Goal: Find specific fact: Find specific fact

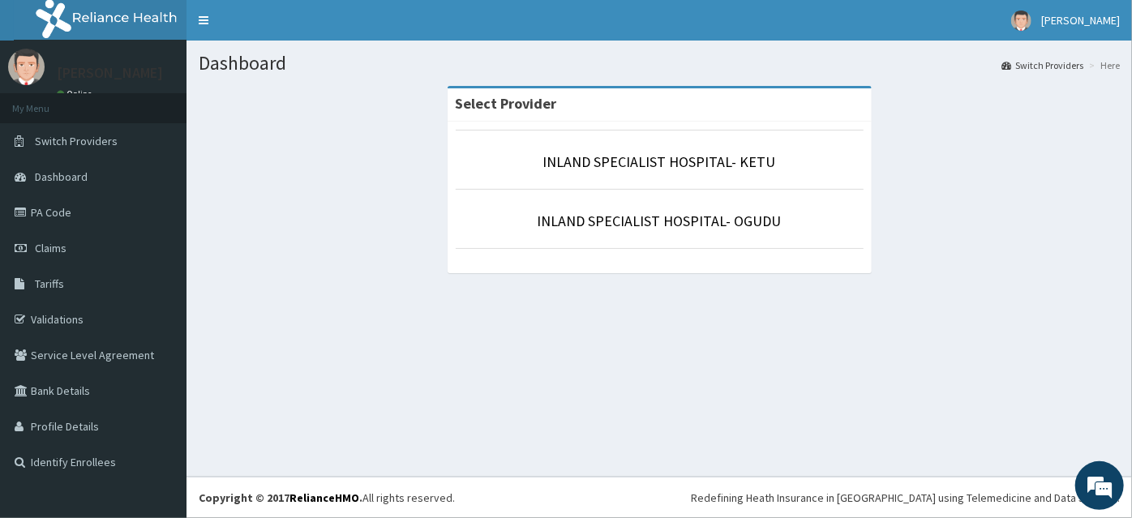
click at [637, 174] on li "INLAND SPECIALIST HOSPITAL- KETU" at bounding box center [660, 160] width 408 height 60
click at [649, 168] on link "INLAND SPECIALIST HOSPITAL- KETU" at bounding box center [659, 161] width 233 height 19
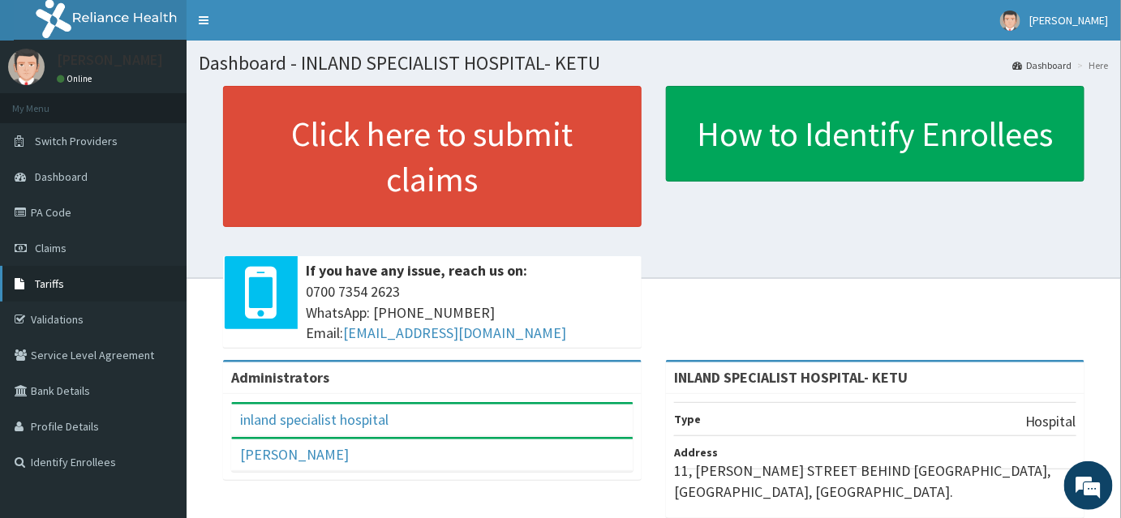
click at [65, 280] on link "Tariffs" at bounding box center [93, 284] width 186 height 36
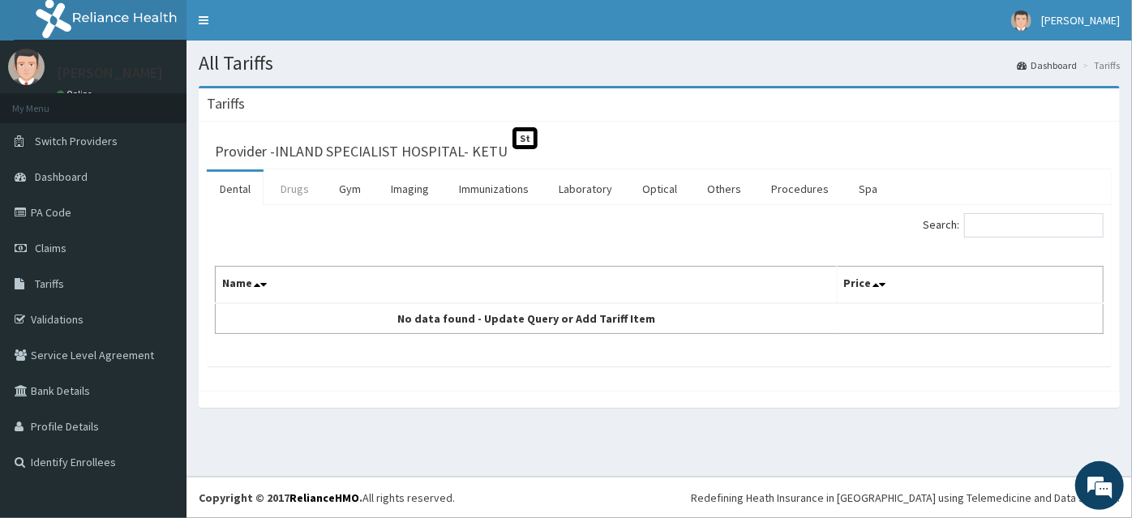
click at [287, 183] on link "Drugs" at bounding box center [295, 189] width 54 height 34
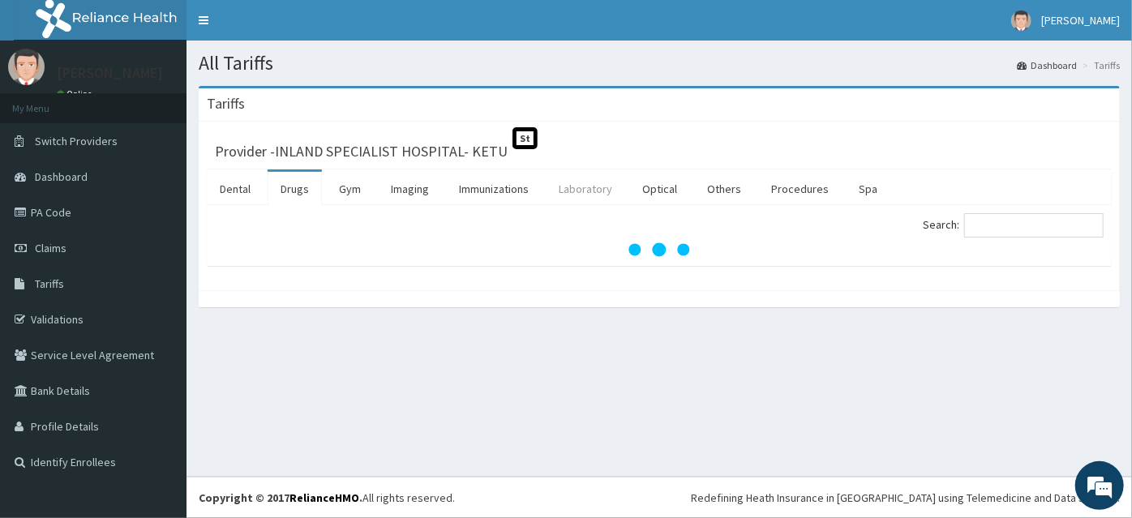
click at [572, 180] on link "Laboratory" at bounding box center [585, 189] width 79 height 34
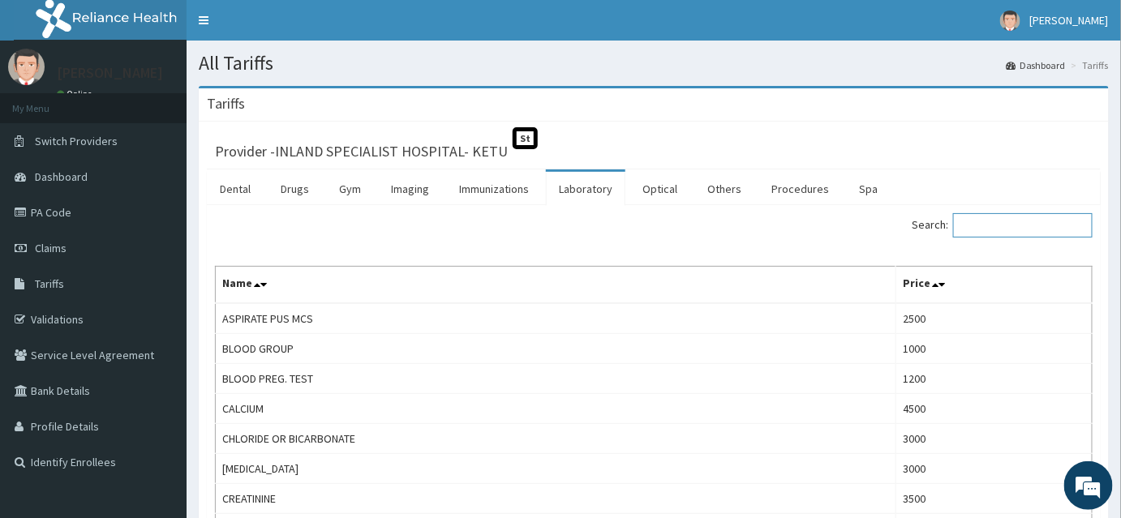
click at [1003, 228] on input "Search:" at bounding box center [1022, 225] width 139 height 24
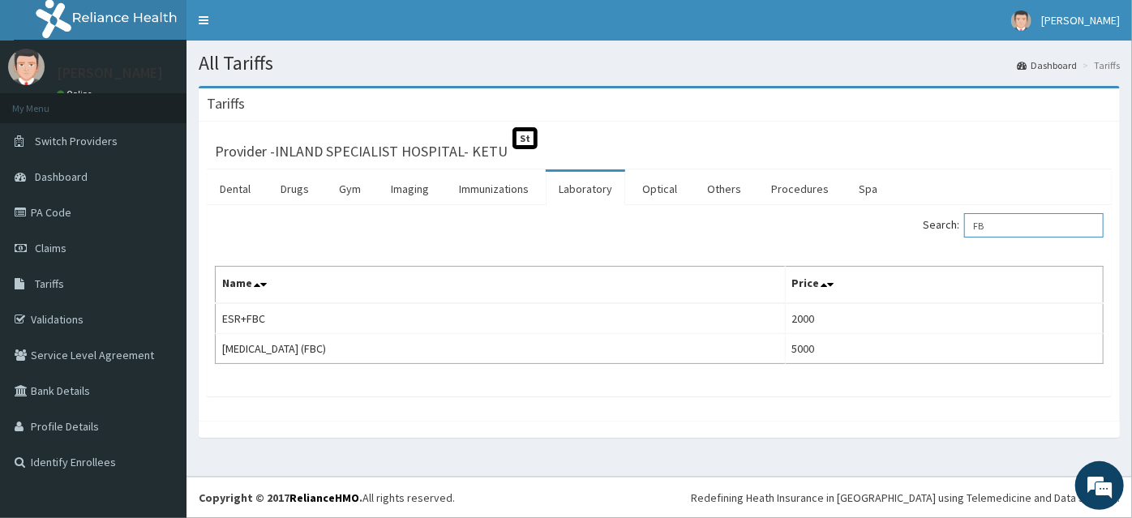
type input "F"
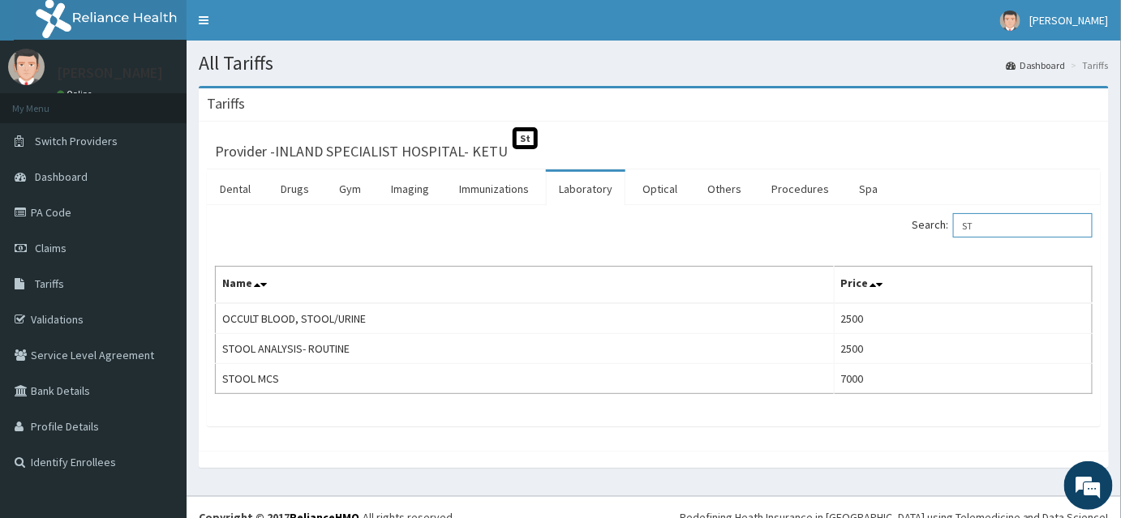
type input "S"
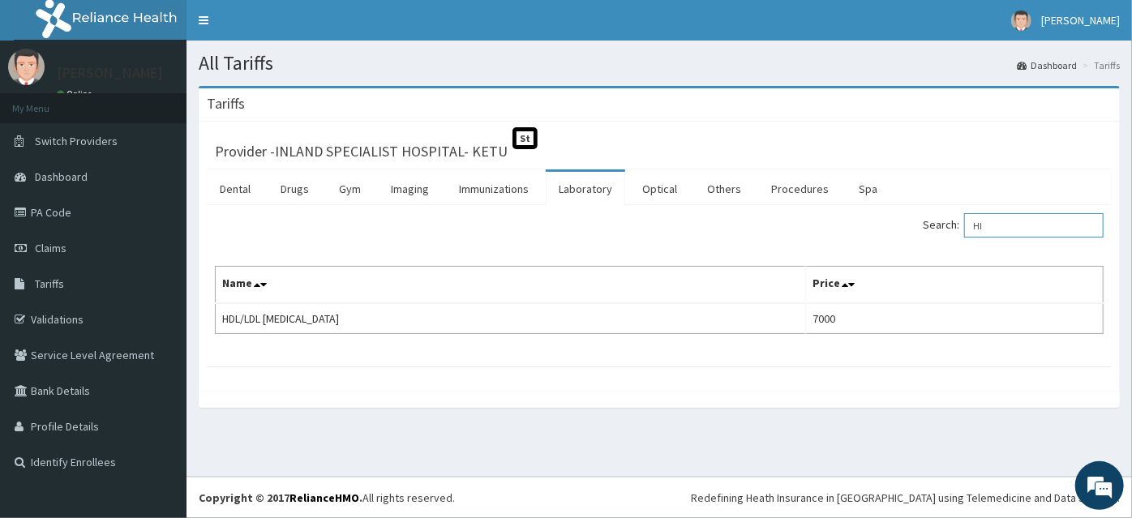
type input "H"
type input "LIPID"
